Goal: Check status: Check status

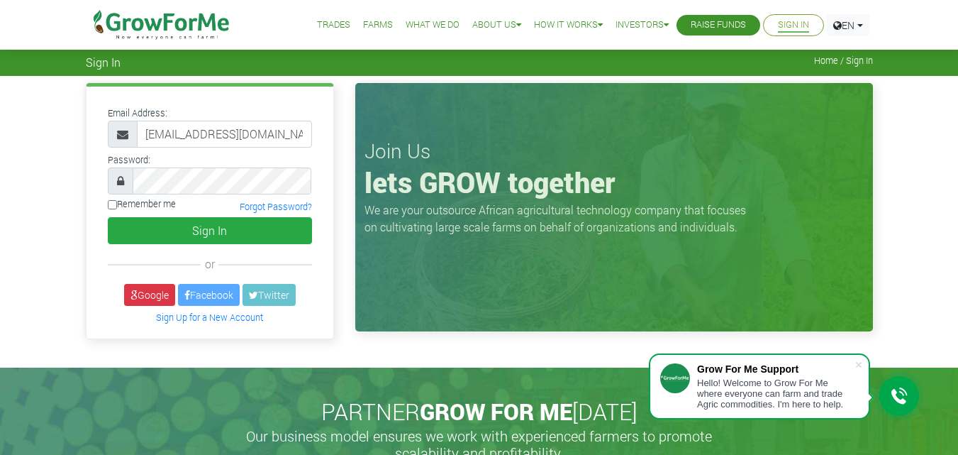
scroll to position [0, 11]
type input "233247892156'@growforme.com"
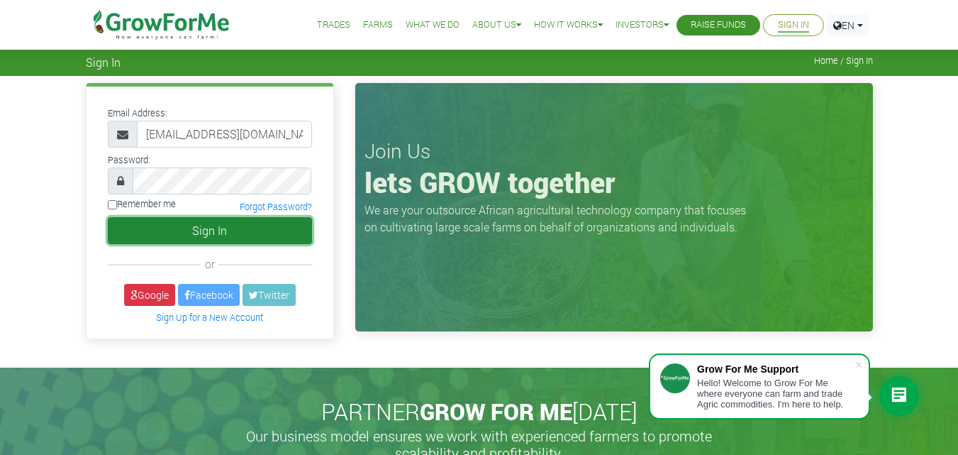
click at [163, 222] on button "Sign In" at bounding box center [210, 230] width 204 height 27
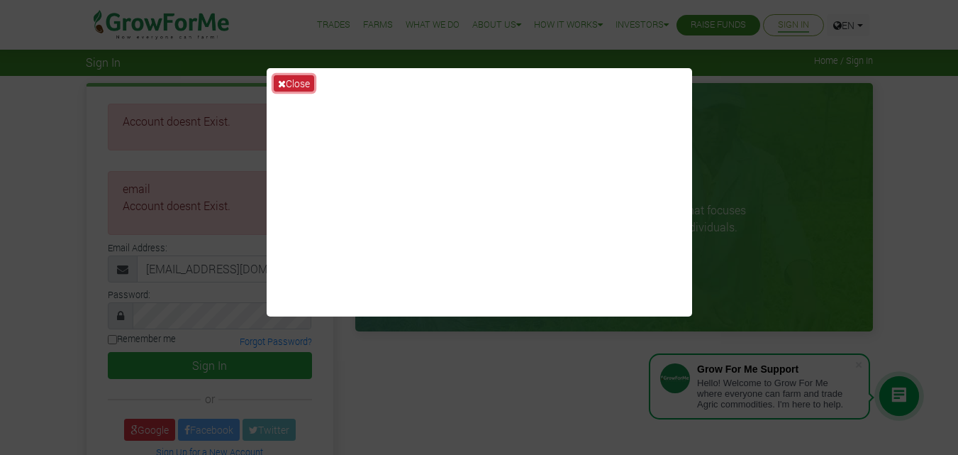
click at [286, 84] on button "Close" at bounding box center [294, 83] width 40 height 16
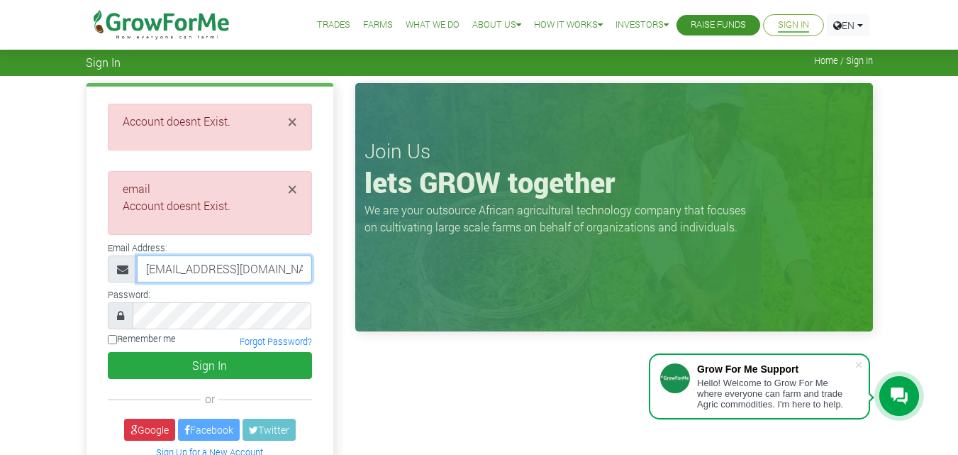
click at [302, 271] on input "233247892156'@growforme.com" at bounding box center [224, 268] width 175 height 27
click at [305, 267] on input "233247892156'@growforme.com" at bounding box center [224, 268] width 175 height 27
type input "233247892156'@growforme.com"
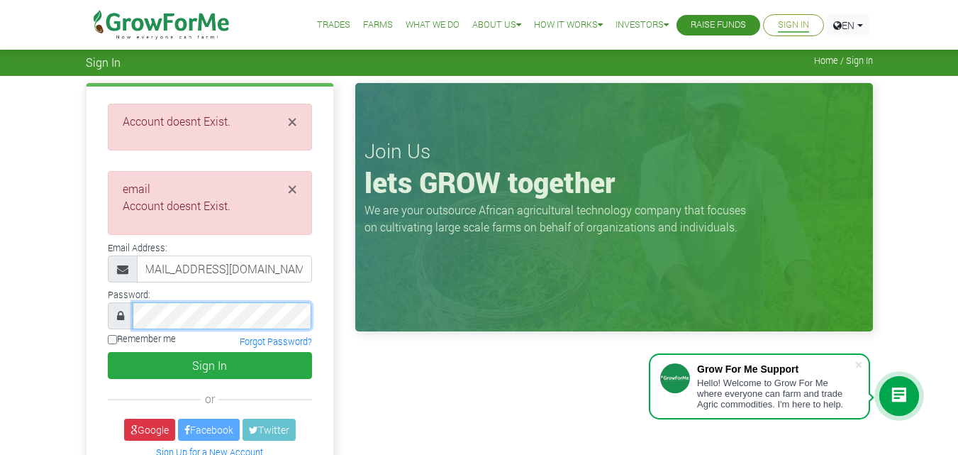
scroll to position [0, 0]
click at [111, 341] on input "Remember me" at bounding box center [112, 339] width 9 height 9
checkbox input "true"
click at [118, 317] on icon at bounding box center [120, 315] width 7 height 11
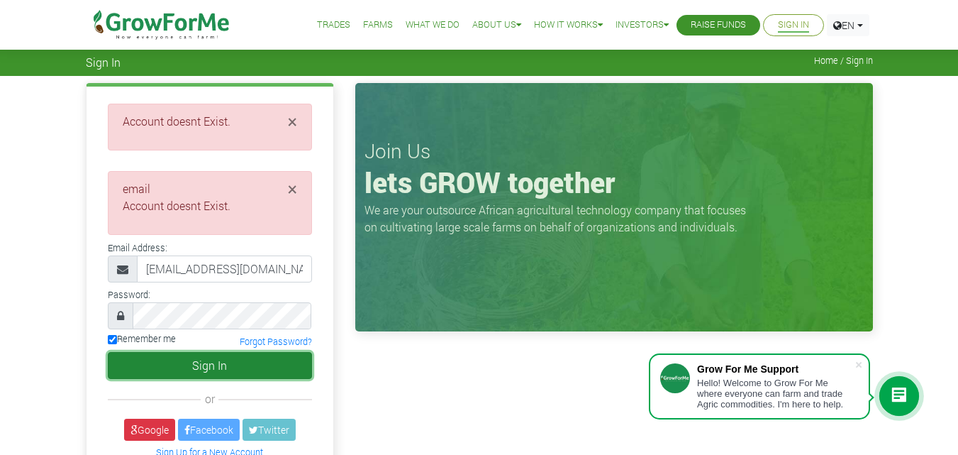
click at [198, 367] on button "Sign In" at bounding box center [210, 365] width 204 height 27
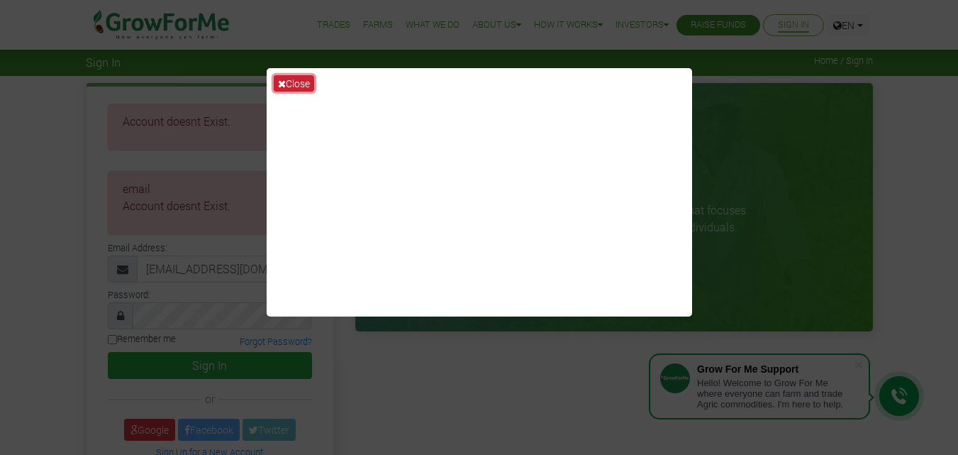
click at [287, 84] on button "Close" at bounding box center [294, 83] width 40 height 16
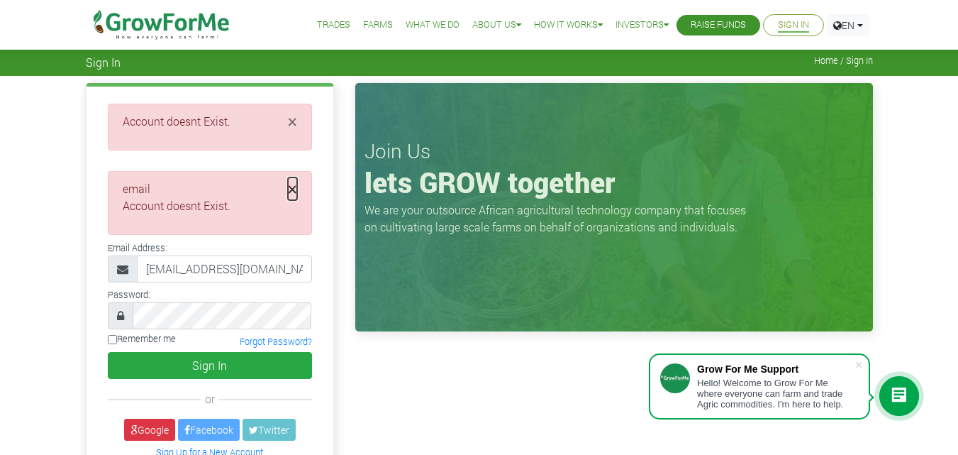
click at [292, 191] on span "×" at bounding box center [292, 188] width 9 height 23
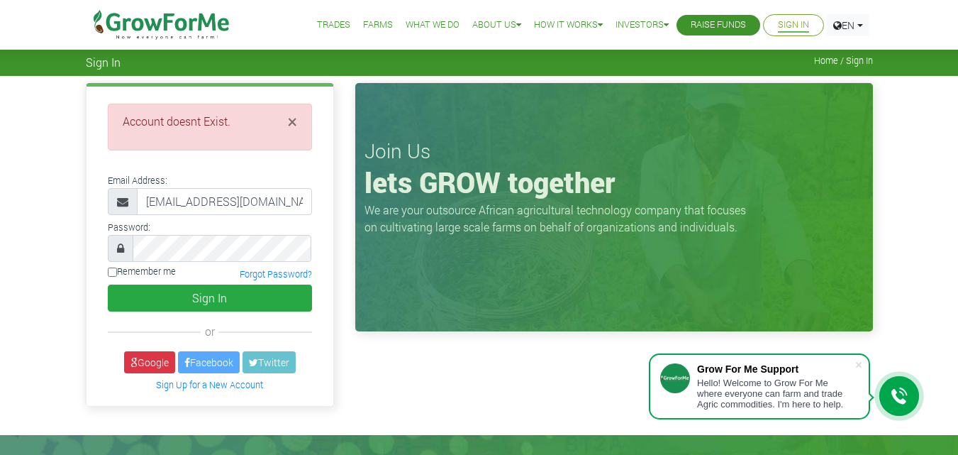
click at [286, 118] on li "Account doesnt Exist." at bounding box center [210, 121] width 174 height 17
click at [289, 118] on span "×" at bounding box center [292, 121] width 9 height 23
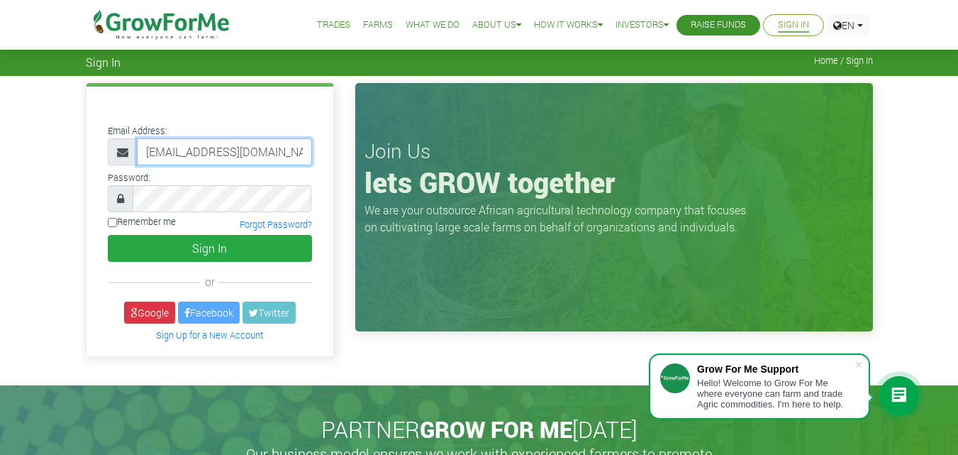
click at [223, 145] on input "233247892156'@growforme.com" at bounding box center [224, 151] width 175 height 27
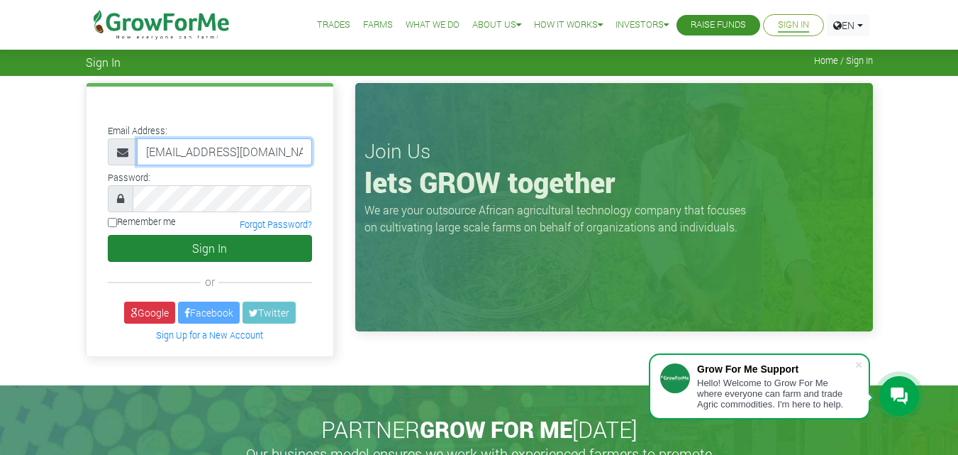
type input "233247892156@growforme.com"
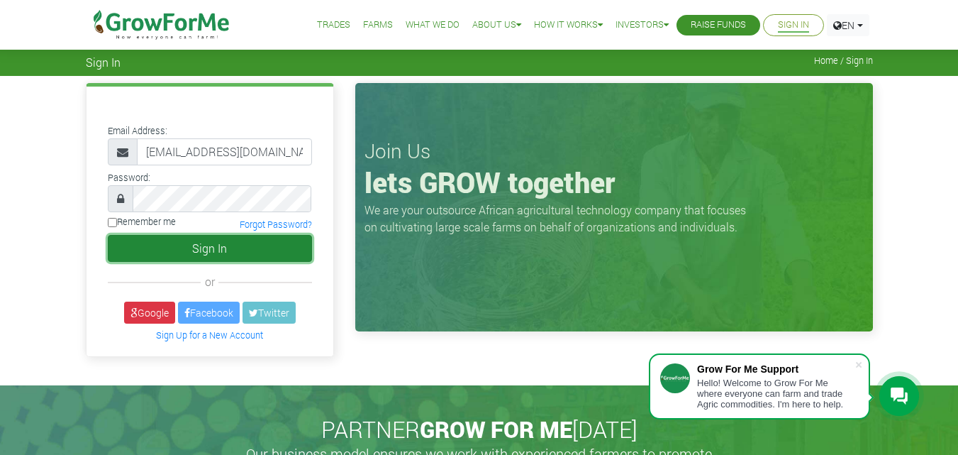
click at [213, 238] on button "Sign In" at bounding box center [210, 248] width 204 height 27
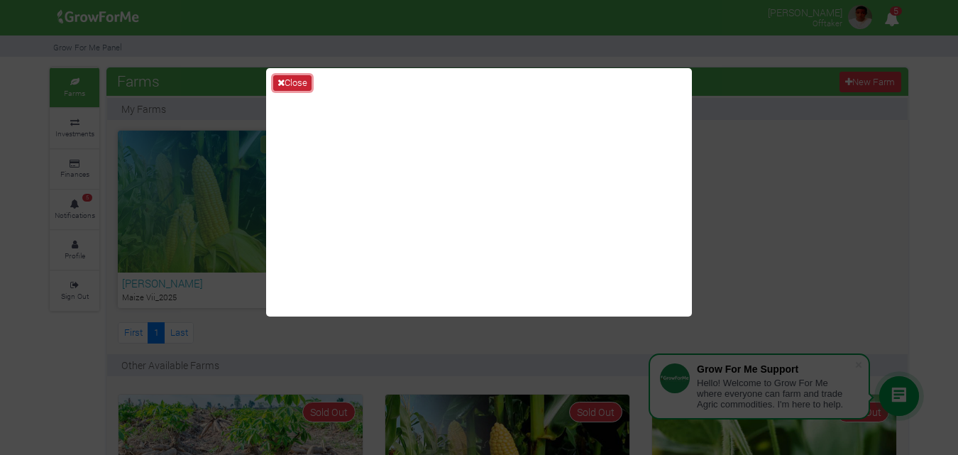
click at [296, 81] on button "Close" at bounding box center [292, 83] width 38 height 16
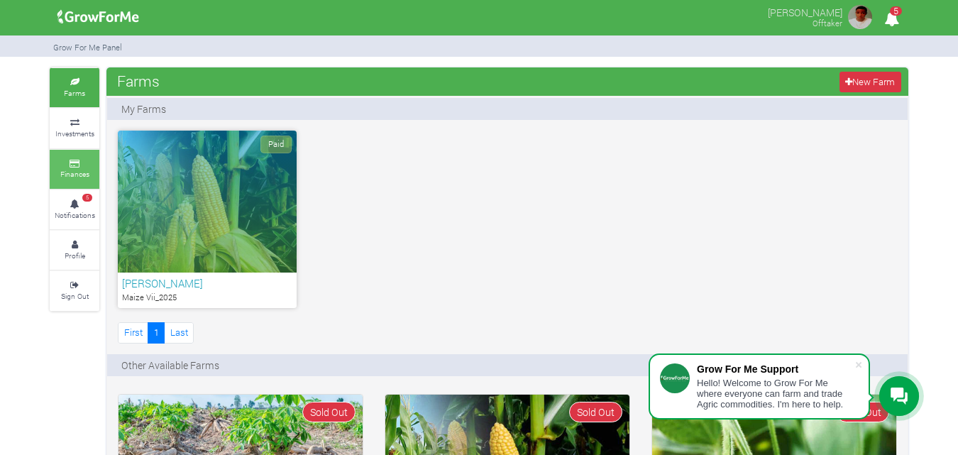
click at [70, 172] on small "Finances" at bounding box center [74, 174] width 29 height 10
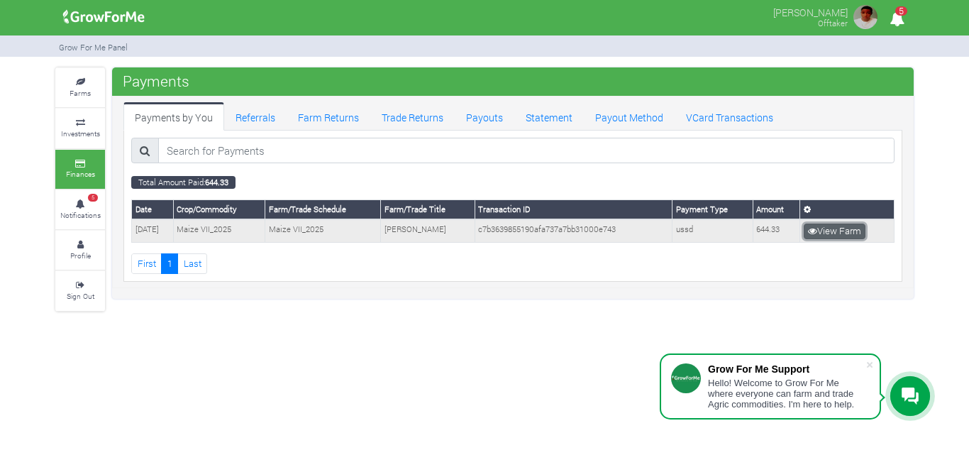
click at [840, 232] on link "View Farm" at bounding box center [835, 231] width 62 height 16
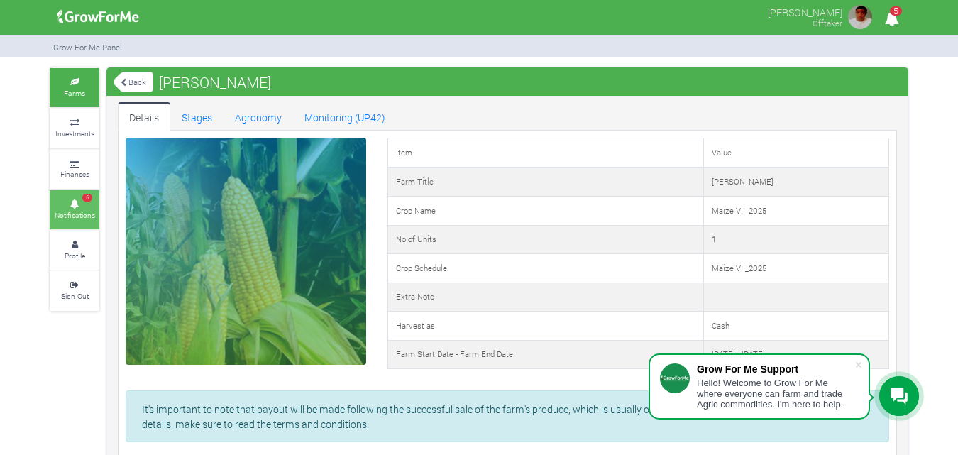
click at [90, 204] on icon at bounding box center [74, 204] width 43 height 7
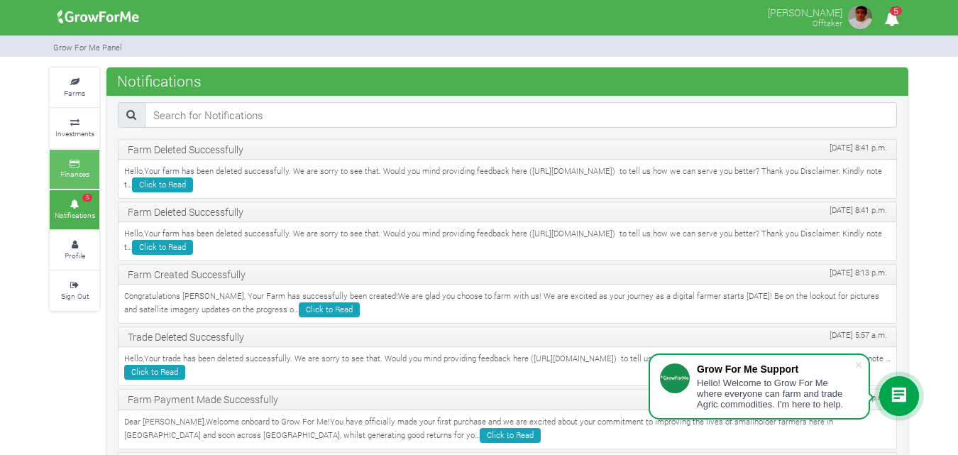
click at [77, 174] on small "Finances" at bounding box center [74, 174] width 29 height 10
click at [193, 181] on link "Click to Read" at bounding box center [162, 184] width 61 height 15
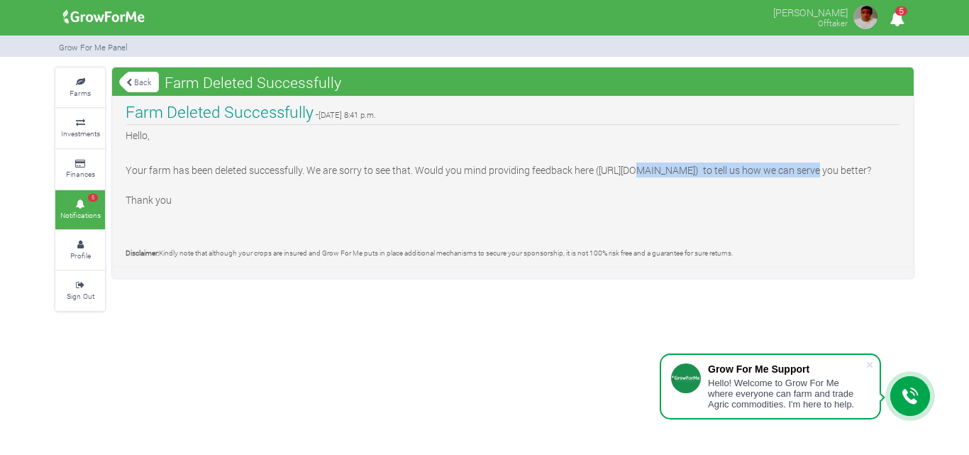
drag, startPoint x: 632, startPoint y: 170, endPoint x: 813, endPoint y: 170, distance: 180.9
click at [813, 170] on p "Your farm has been deleted successfully. We are sorry to see that. Would you mi…" at bounding box center [513, 184] width 775 height 45
copy p "b24-hqg3ob.bitrix24.site/crm_form_rtvpj/"
click at [88, 211] on small "Notifications" at bounding box center [80, 215] width 40 height 10
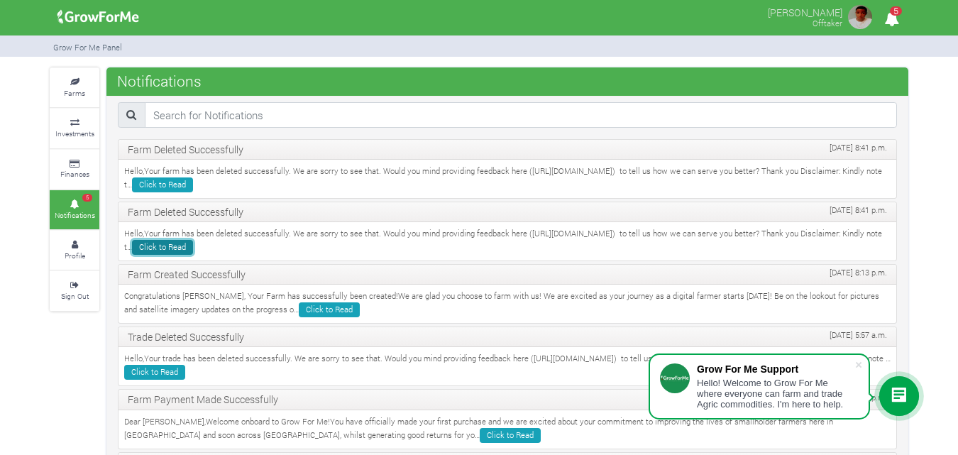
click at [193, 255] on link "Click to Read" at bounding box center [162, 247] width 61 height 15
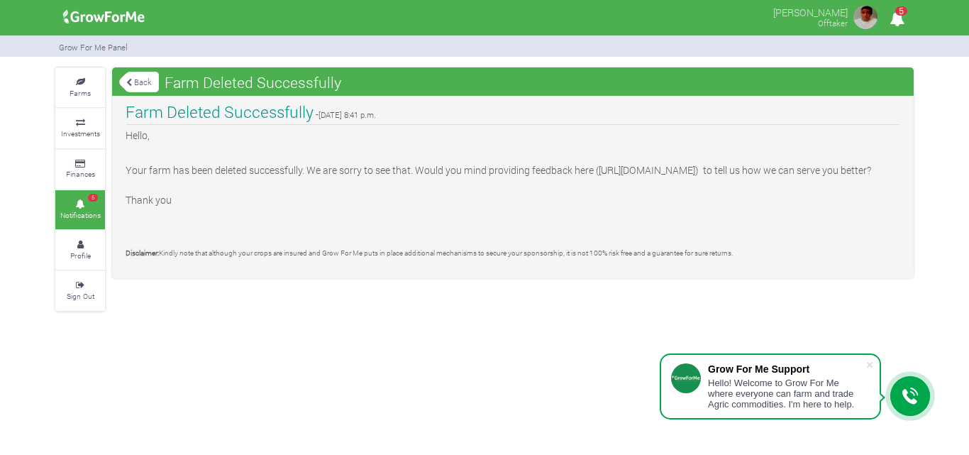
click at [106, 128] on div "Farms Investments Finances 5 Notifications Profile Sign Out Back Farm Deleted S…" at bounding box center [485, 189] width 880 height 244
click at [84, 88] on small "Farms" at bounding box center [80, 93] width 21 height 10
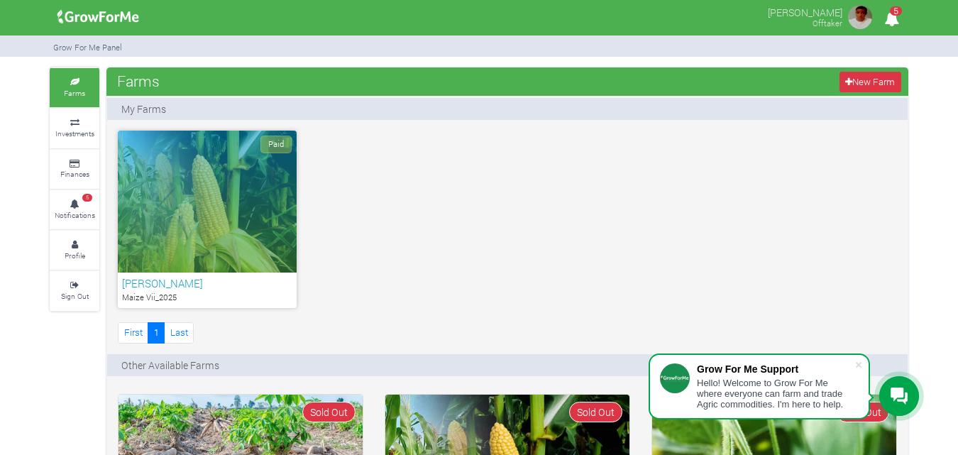
click at [185, 196] on div "Paid" at bounding box center [207, 202] width 179 height 142
